Goal: Information Seeking & Learning: Learn about a topic

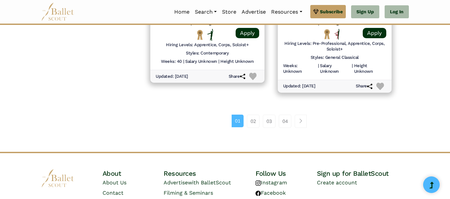
scroll to position [987, 0]
click at [249, 124] on link "02" at bounding box center [253, 121] width 13 height 13
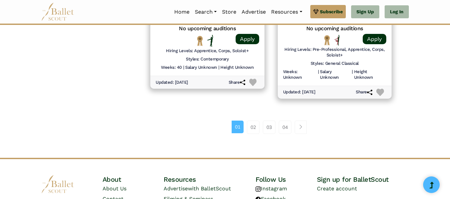
scroll to position [978, 0]
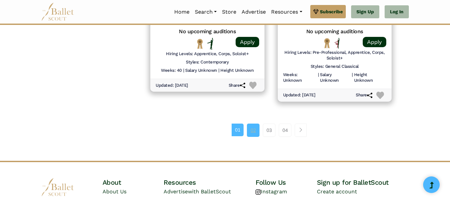
click at [250, 133] on link "02" at bounding box center [253, 130] width 13 height 13
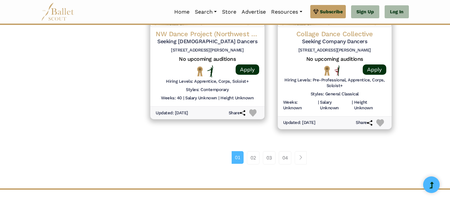
scroll to position [951, 0]
click at [304, 160] on link "Page navigation example" at bounding box center [301, 157] width 12 height 13
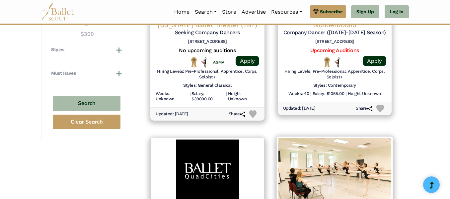
scroll to position [584, 0]
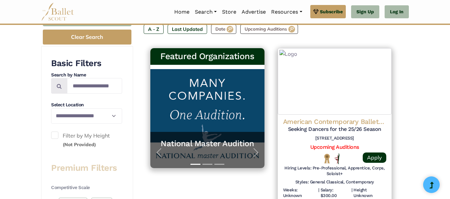
type input "******"
type input "*****"
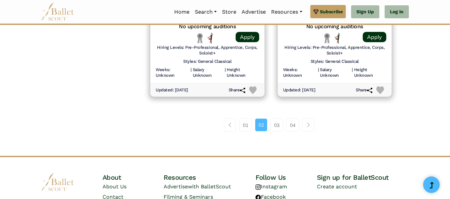
scroll to position [982, 0]
click at [279, 125] on link "03" at bounding box center [277, 124] width 13 height 13
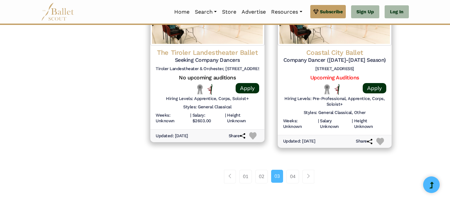
scroll to position [919, 0]
click at [288, 177] on link "04" at bounding box center [293, 176] width 13 height 13
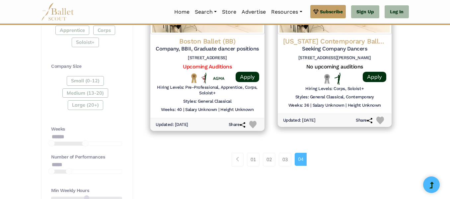
scroll to position [379, 0]
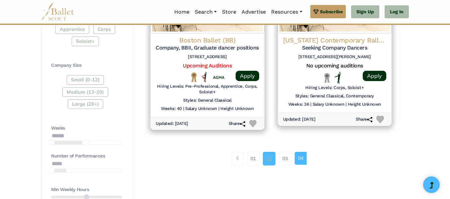
click at [266, 162] on link "02" at bounding box center [269, 158] width 13 height 13
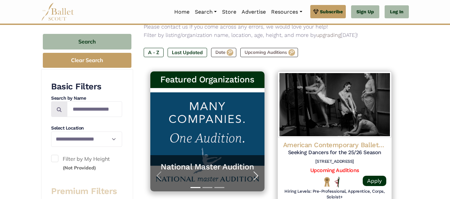
scroll to position [93, 0]
click at [252, 170] on span "button" at bounding box center [256, 175] width 11 height 11
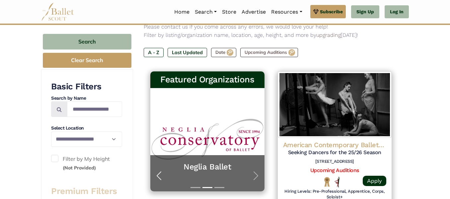
click at [159, 172] on span "button" at bounding box center [159, 175] width 11 height 11
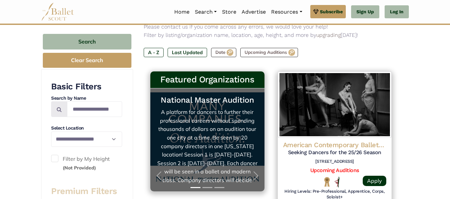
click at [215, 94] on div "National Master Audition A platform for dancers to further their professional c…" at bounding box center [207, 139] width 114 height 103
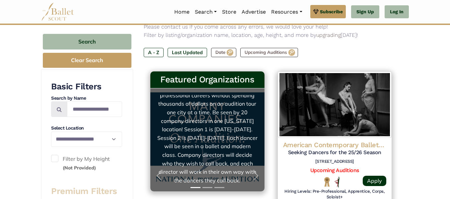
scroll to position [34, 0]
click at [215, 104] on link "National Master Audition A platform for dancers to further their professional c…" at bounding box center [207, 140] width 101 height 90
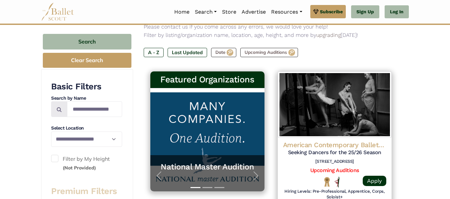
scroll to position [0, 0]
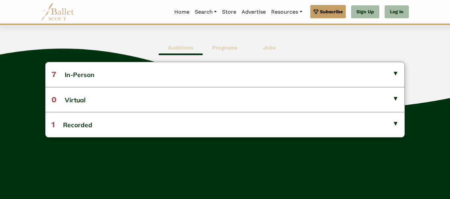
scroll to position [176, 0]
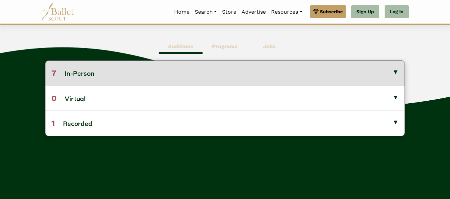
click at [234, 72] on button "7 In-Person" at bounding box center [225, 73] width 360 height 25
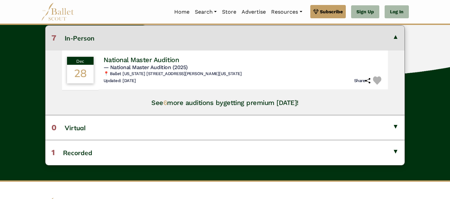
scroll to position [210, 0]
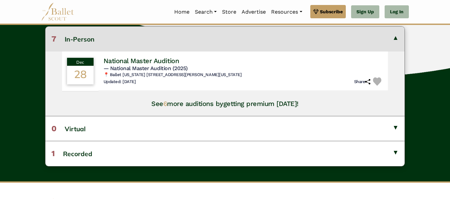
click at [230, 43] on button "7 In-Person" at bounding box center [225, 39] width 360 height 25
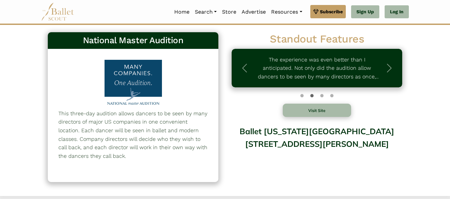
scroll to position [0, 0]
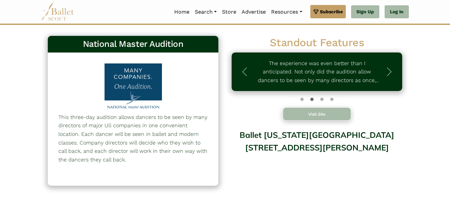
click at [339, 113] on button "Visit Site" at bounding box center [317, 113] width 68 height 13
